Goal: Information Seeking & Learning: Learn about a topic

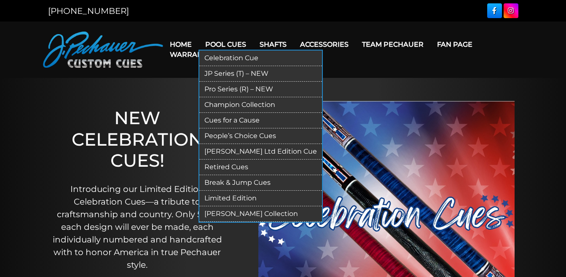
click at [229, 172] on link "Retired Cues" at bounding box center [260, 168] width 123 height 16
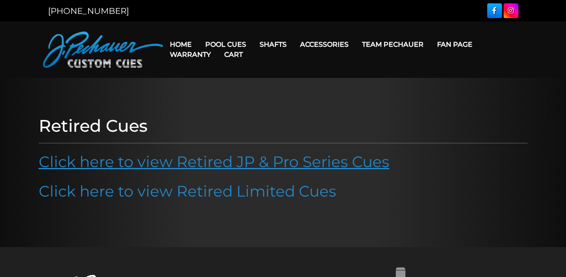
click at [196, 158] on link "Click here to view Retired JP & Pro Series Cues" at bounding box center [214, 162] width 351 height 19
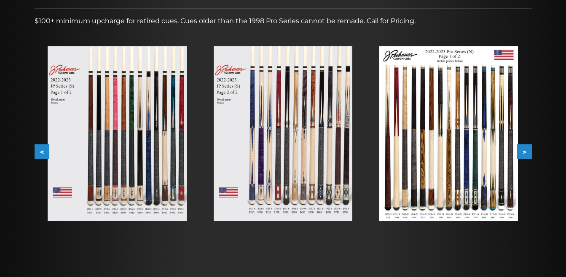
scroll to position [129, 0]
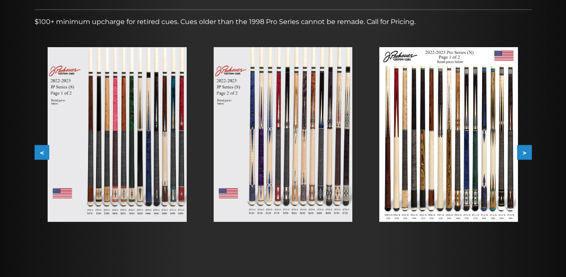
click at [531, 154] on button ">" at bounding box center [524, 152] width 15 height 15
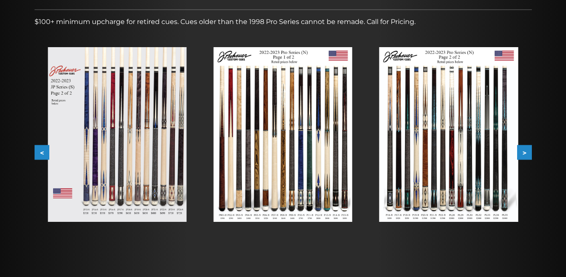
click at [531, 154] on button ">" at bounding box center [524, 152] width 15 height 15
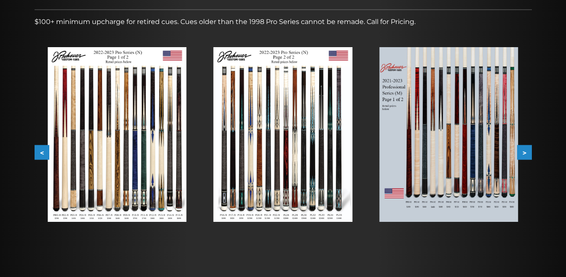
click at [531, 154] on button ">" at bounding box center [524, 152] width 15 height 15
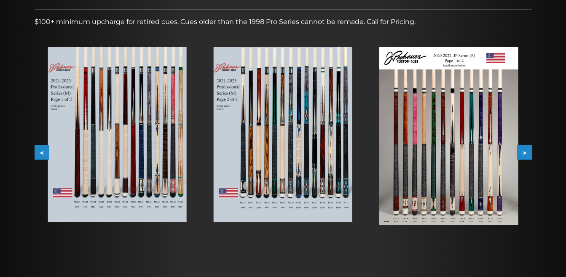
click at [531, 154] on button ">" at bounding box center [524, 152] width 15 height 15
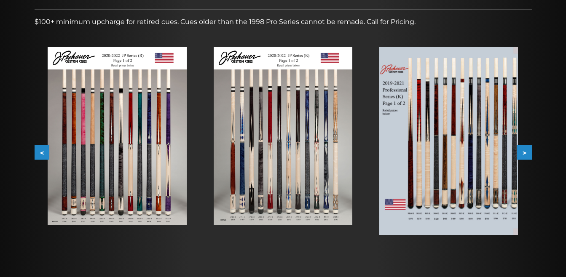
click at [531, 154] on button ">" at bounding box center [524, 152] width 15 height 15
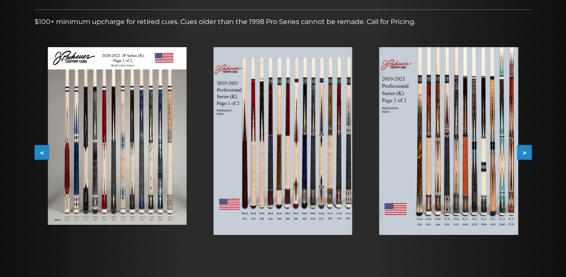
click at [530, 154] on button ">" at bounding box center [524, 152] width 15 height 15
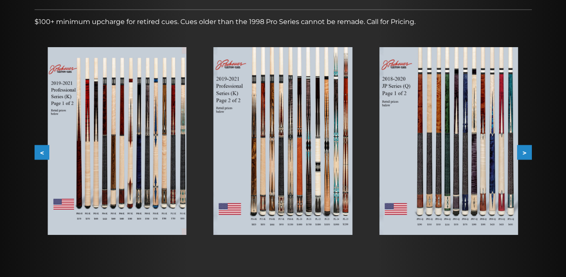
click at [530, 153] on button ">" at bounding box center [524, 152] width 15 height 15
click at [529, 153] on button ">" at bounding box center [524, 152] width 15 height 15
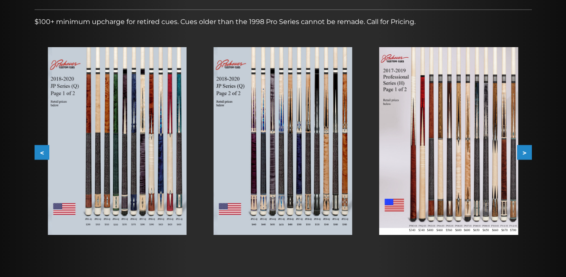
click at [529, 153] on button ">" at bounding box center [524, 152] width 15 height 15
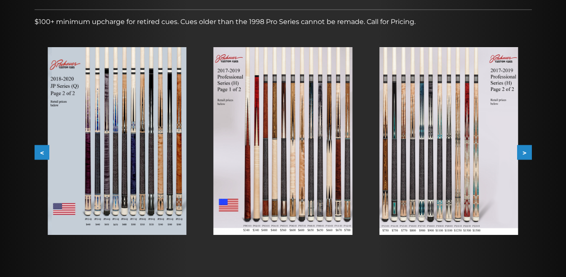
click at [529, 153] on button ">" at bounding box center [524, 152] width 15 height 15
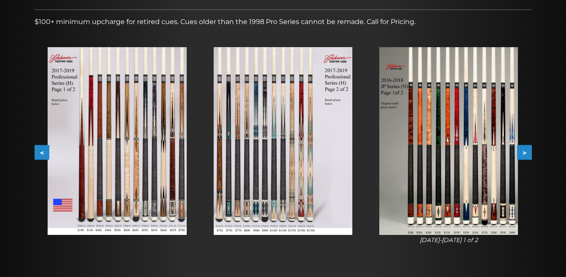
click at [529, 153] on button ">" at bounding box center [524, 152] width 15 height 15
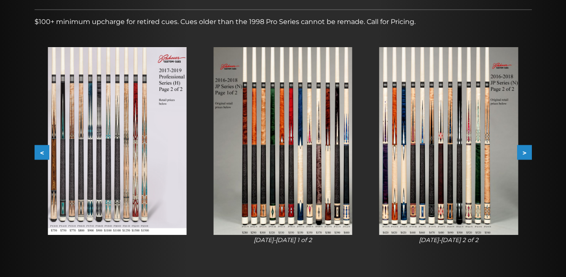
click at [527, 151] on button ">" at bounding box center [524, 152] width 15 height 15
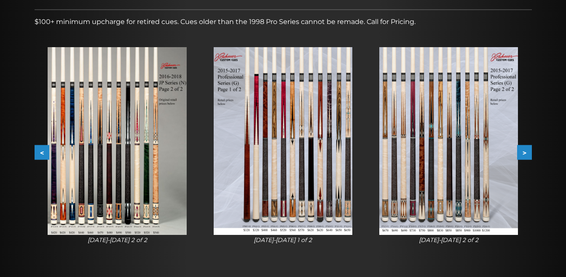
click at [527, 151] on button ">" at bounding box center [524, 152] width 15 height 15
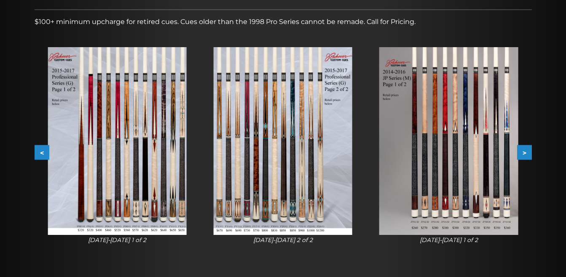
click at [527, 151] on button ">" at bounding box center [524, 152] width 15 height 15
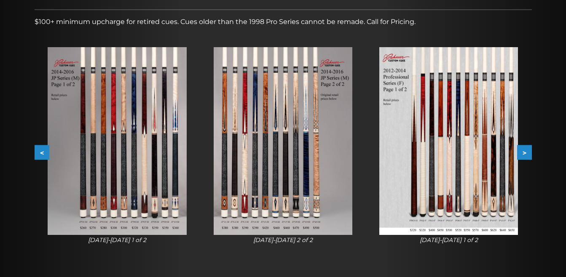
click at [527, 151] on button ">" at bounding box center [524, 152] width 15 height 15
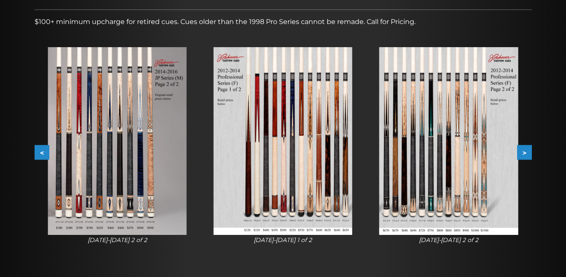
click at [526, 151] on button ">" at bounding box center [524, 152] width 15 height 15
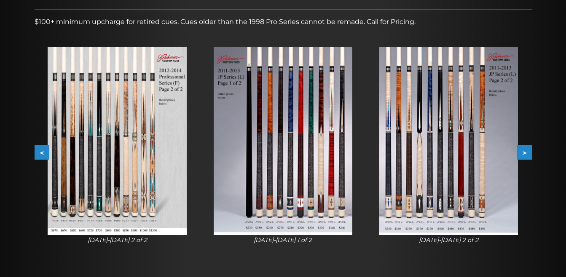
click at [526, 151] on button ">" at bounding box center [524, 152] width 15 height 15
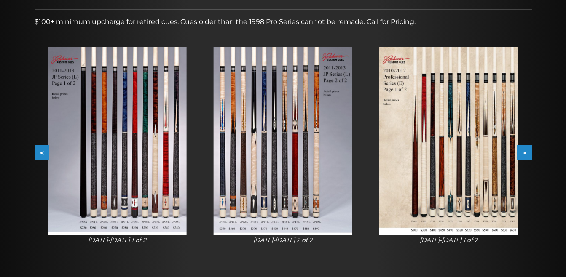
click at [526, 150] on button ">" at bounding box center [524, 152] width 15 height 15
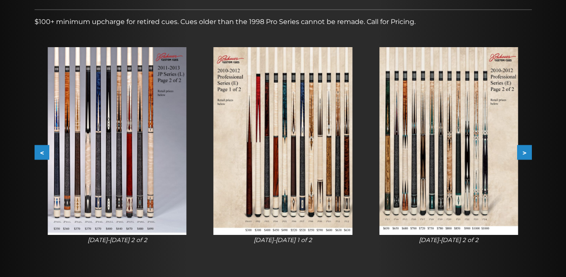
click at [524, 149] on button ">" at bounding box center [524, 152] width 15 height 15
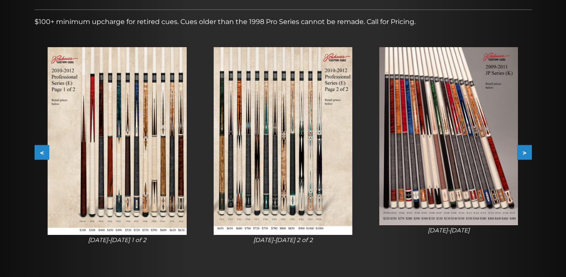
click at [524, 149] on button ">" at bounding box center [524, 152] width 15 height 15
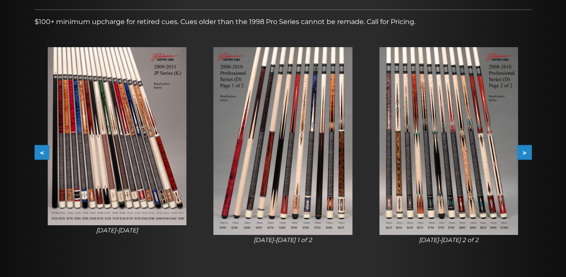
click at [524, 149] on button ">" at bounding box center [524, 152] width 15 height 15
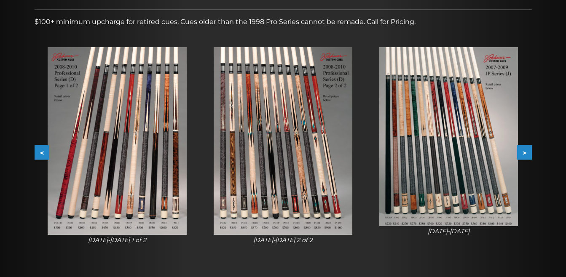
click at [524, 148] on button ">" at bounding box center [524, 152] width 15 height 15
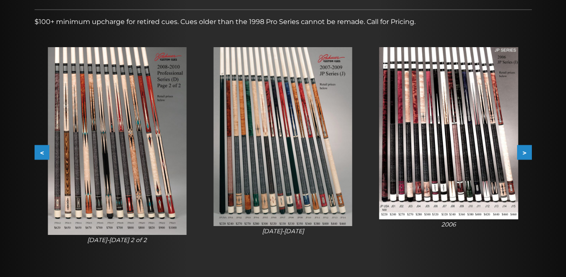
click at [117, 99] on img at bounding box center [117, 141] width 139 height 188
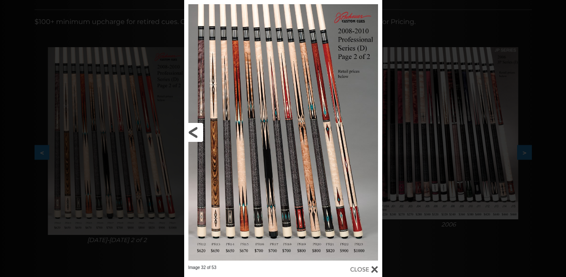
click at [192, 130] on link at bounding box center [228, 132] width 89 height 265
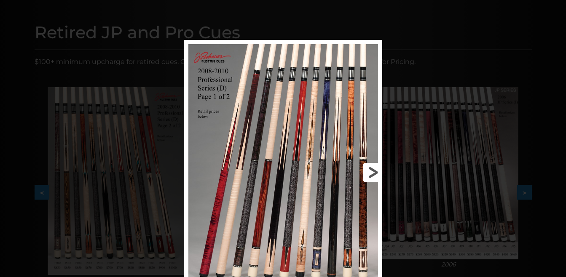
click at [359, 136] on link at bounding box center [337, 172] width 89 height 265
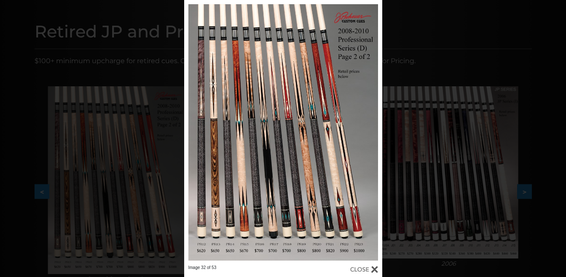
drag, startPoint x: 181, startPoint y: 137, endPoint x: 185, endPoint y: 133, distance: 5.7
click at [181, 137] on div "Image 32 of 53" at bounding box center [283, 138] width 566 height 277
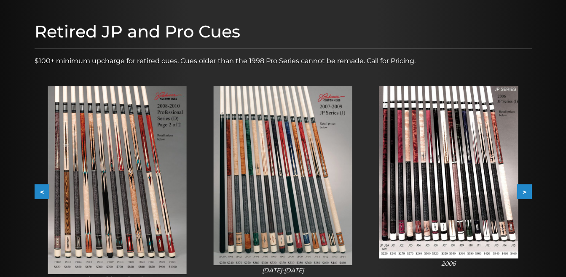
click at [83, 144] on img at bounding box center [117, 180] width 139 height 188
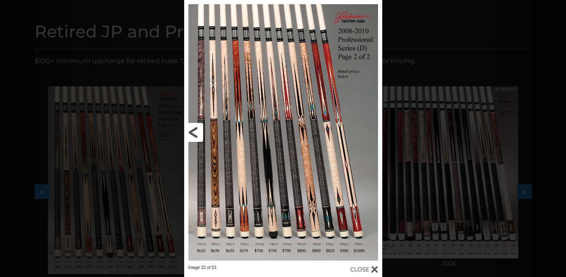
click at [191, 134] on link at bounding box center [228, 132] width 89 height 265
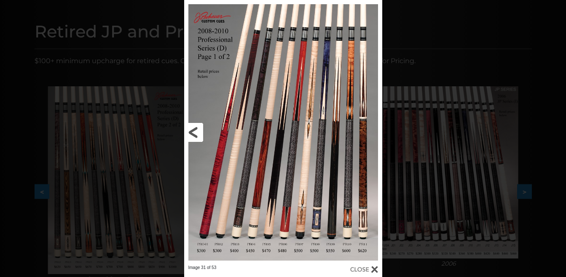
drag, startPoint x: 285, startPoint y: 43, endPoint x: 252, endPoint y: 101, distance: 67.4
click at [252, 102] on link at bounding box center [228, 132] width 89 height 265
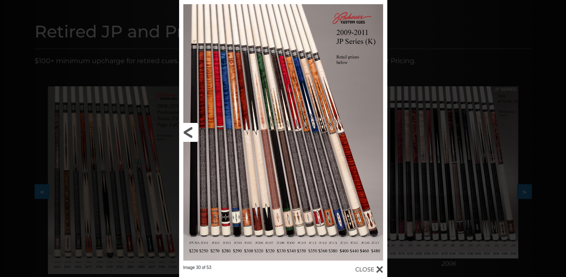
click at [179, 131] on link at bounding box center [226, 132] width 94 height 265
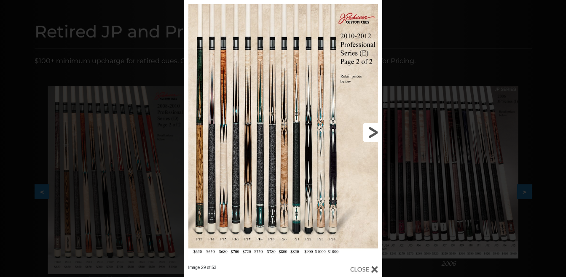
click at [373, 132] on link at bounding box center [337, 132] width 89 height 265
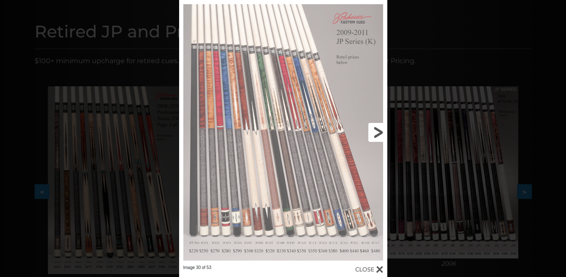
click at [373, 132] on link at bounding box center [340, 132] width 94 height 265
